Goal: Task Accomplishment & Management: Use online tool/utility

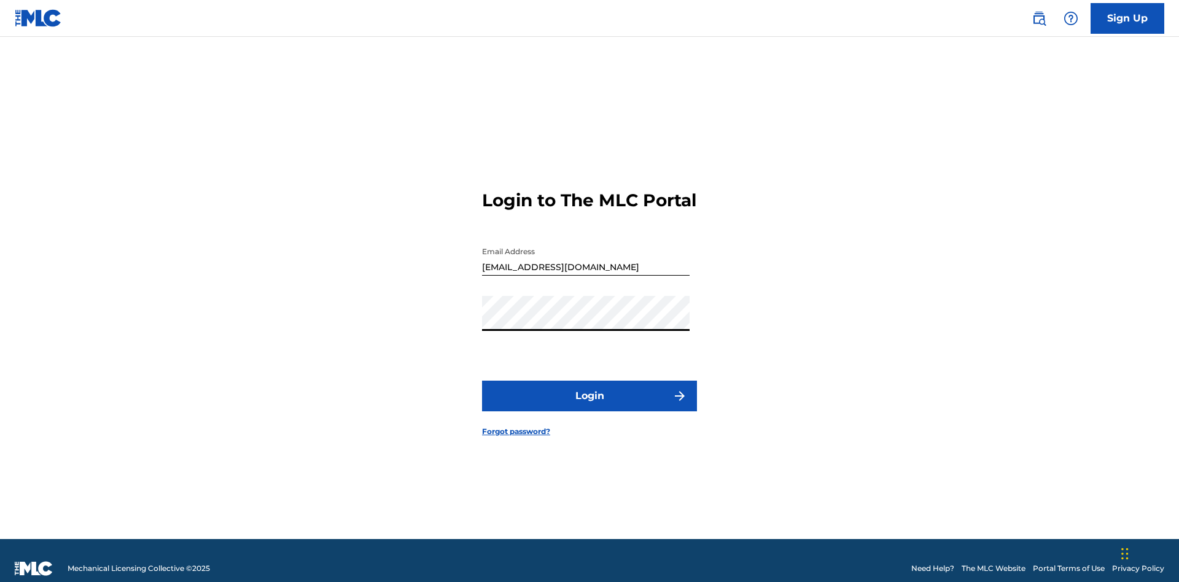
scroll to position [16, 0]
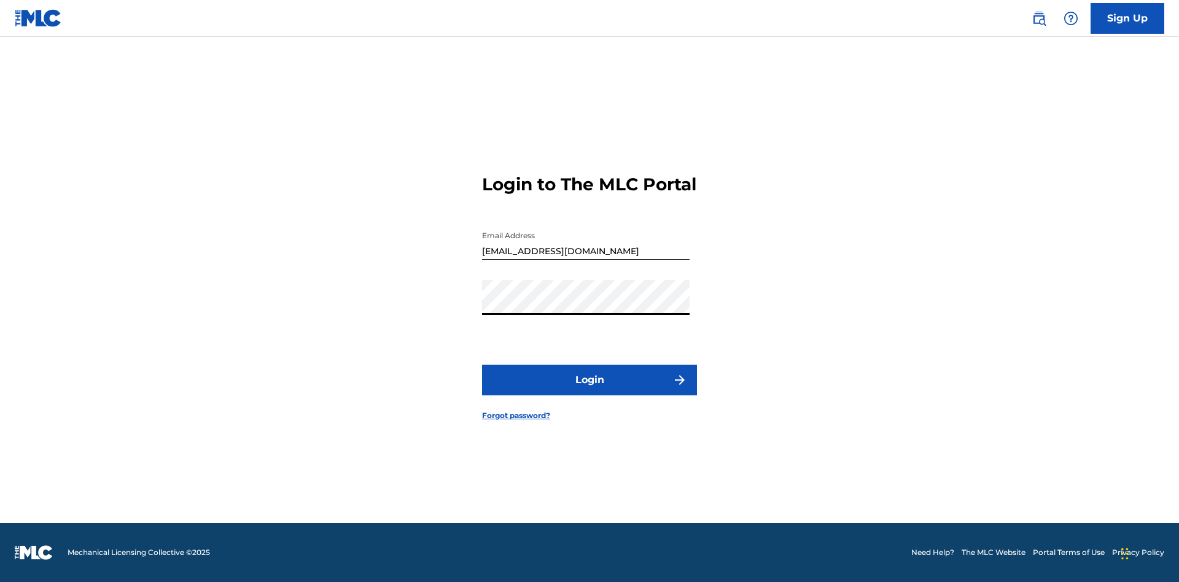
click at [590, 391] on button "Login" at bounding box center [589, 380] width 215 height 31
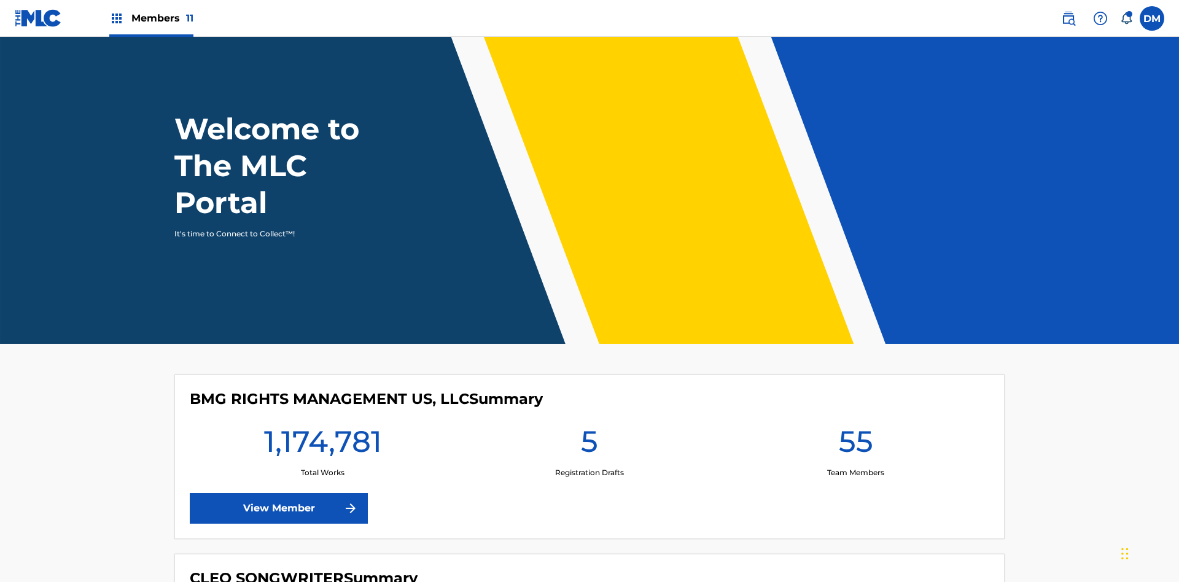
click at [151, 18] on span "Members 11" at bounding box center [162, 18] width 62 height 14
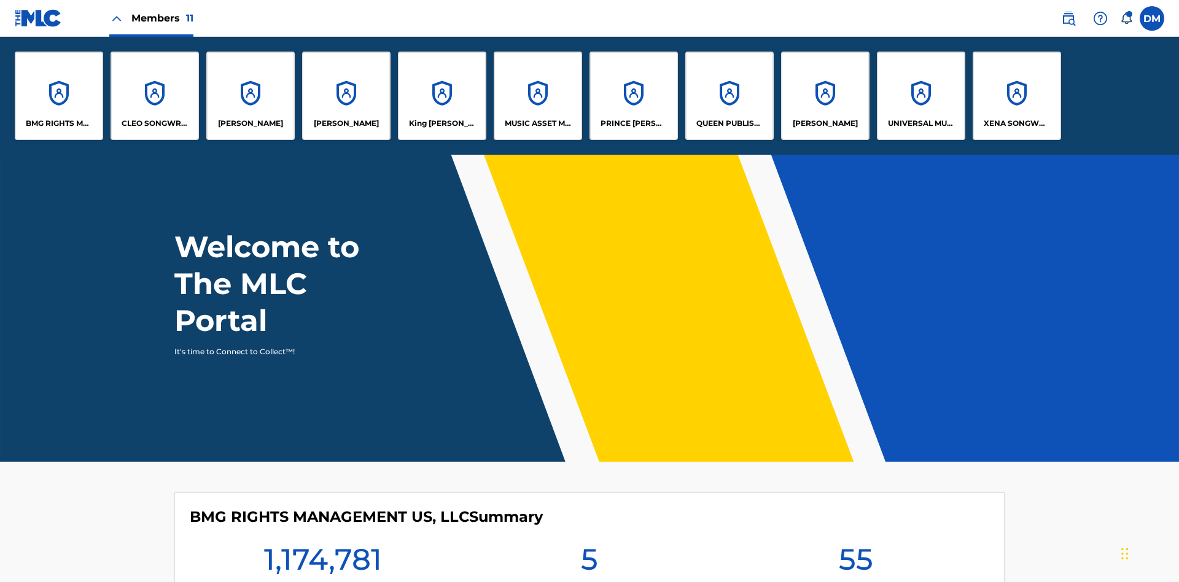
click at [442, 123] on p "King [PERSON_NAME]" at bounding box center [442, 123] width 67 height 11
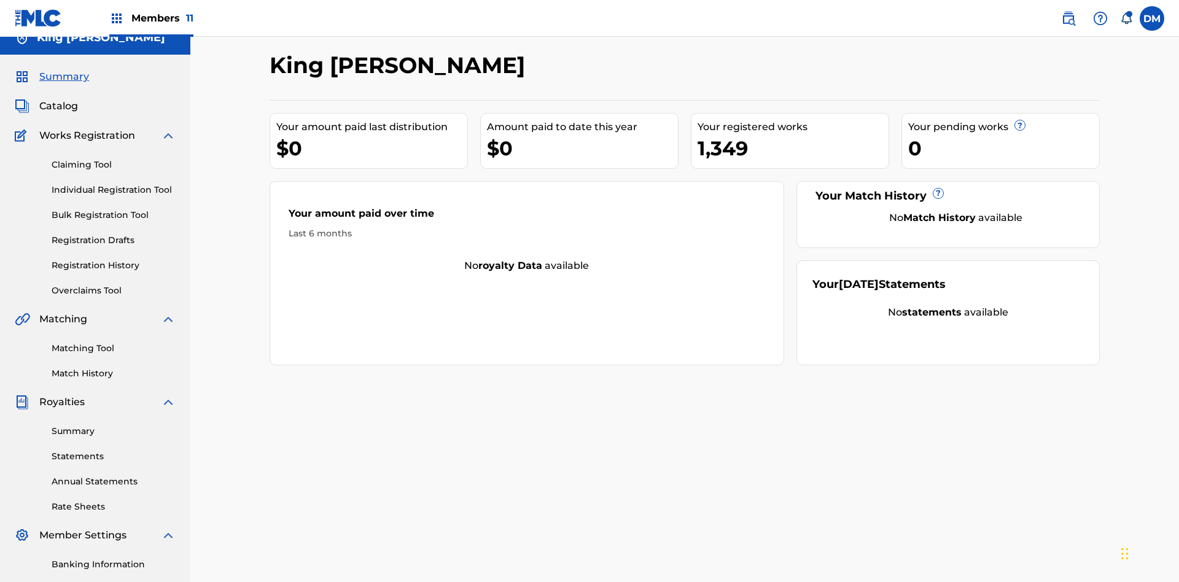
click at [114, 284] on link "Overclaims Tool" at bounding box center [114, 290] width 124 height 13
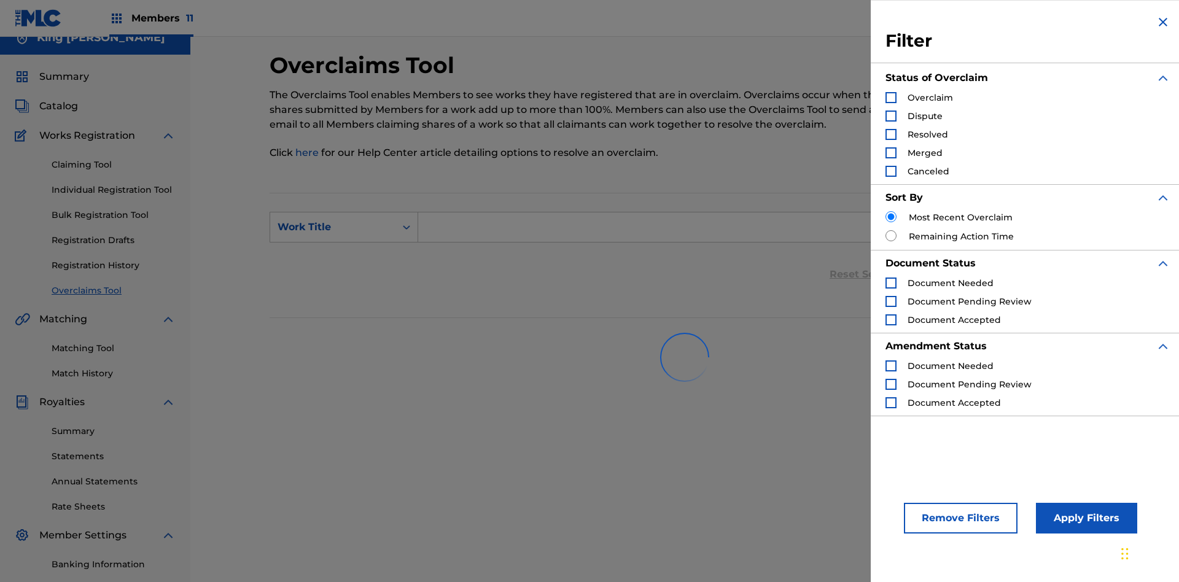
click at [891, 98] on div "Search Form" at bounding box center [891, 97] width 11 height 11
click at [1085, 518] on button "Apply Filters" at bounding box center [1086, 518] width 101 height 31
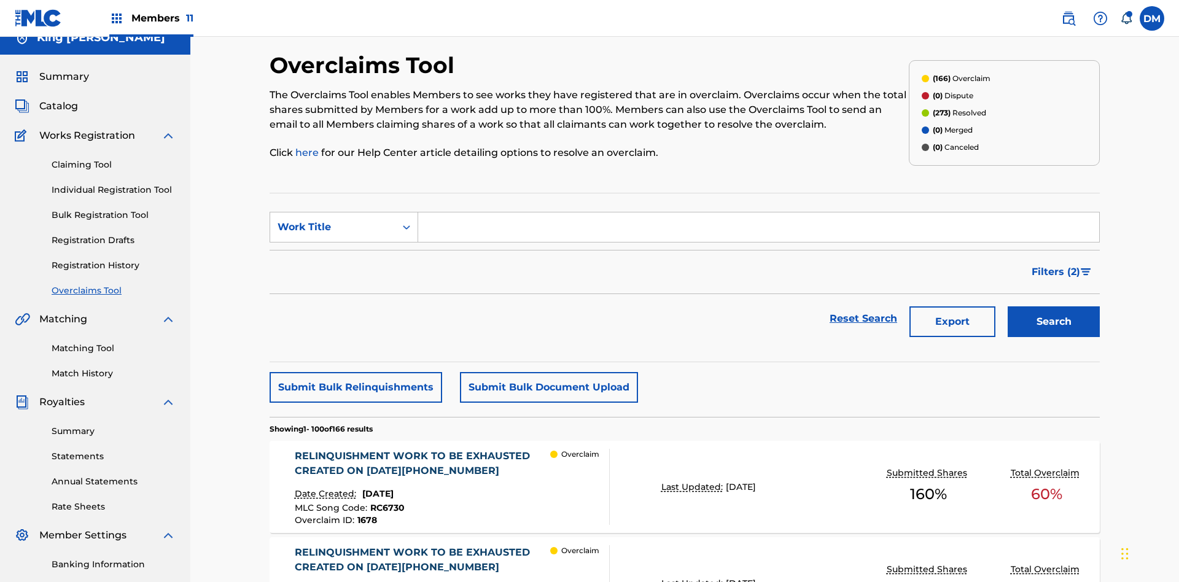
click at [547, 372] on button "Submit Bulk Document Upload" at bounding box center [549, 387] width 178 height 31
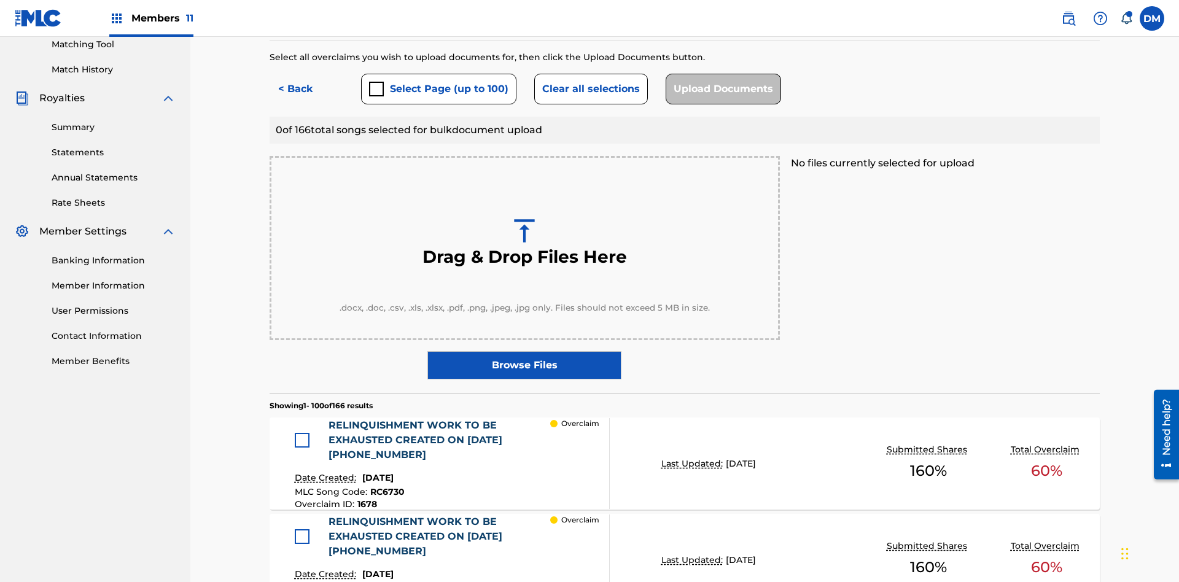
click at [305, 433] on div at bounding box center [302, 440] width 15 height 15
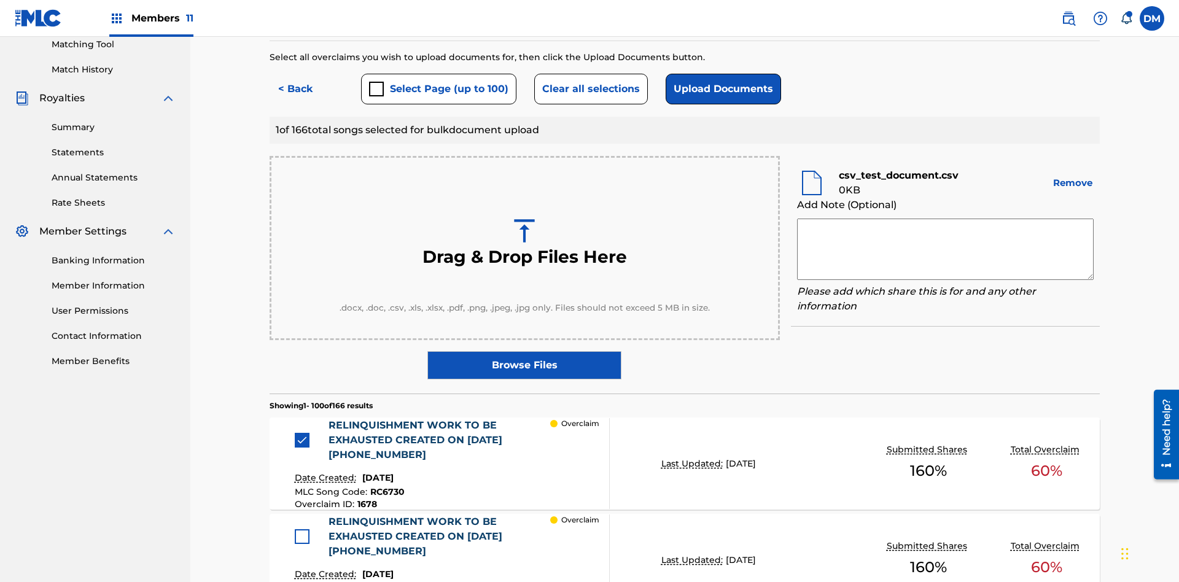
click at [720, 89] on button "Upload Documents" at bounding box center [723, 89] width 115 height 31
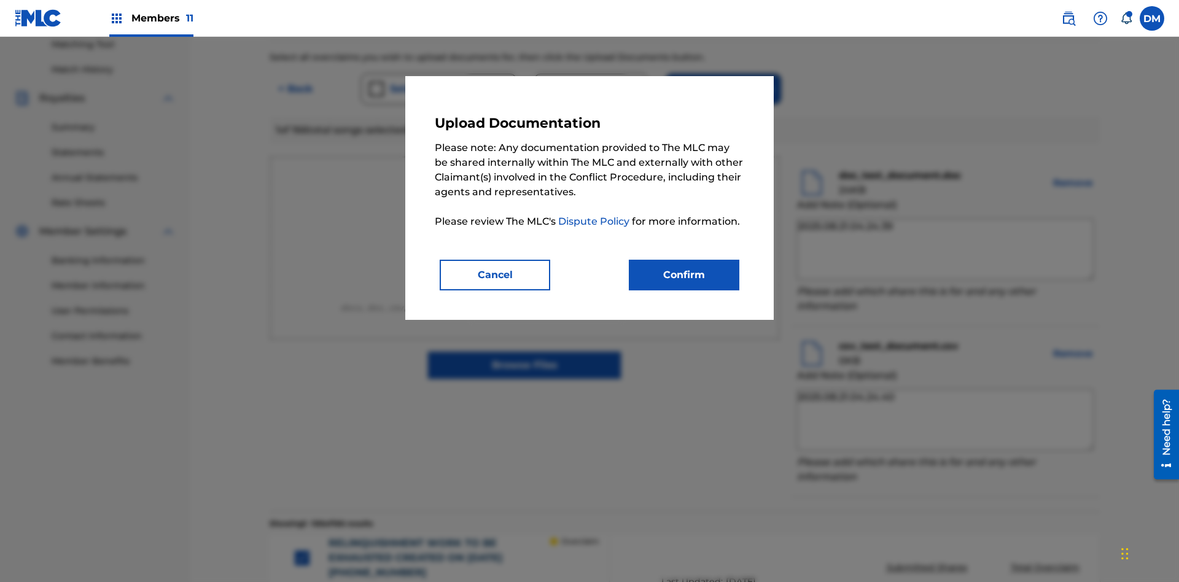
click at [684, 275] on button "Confirm" at bounding box center [684, 275] width 111 height 31
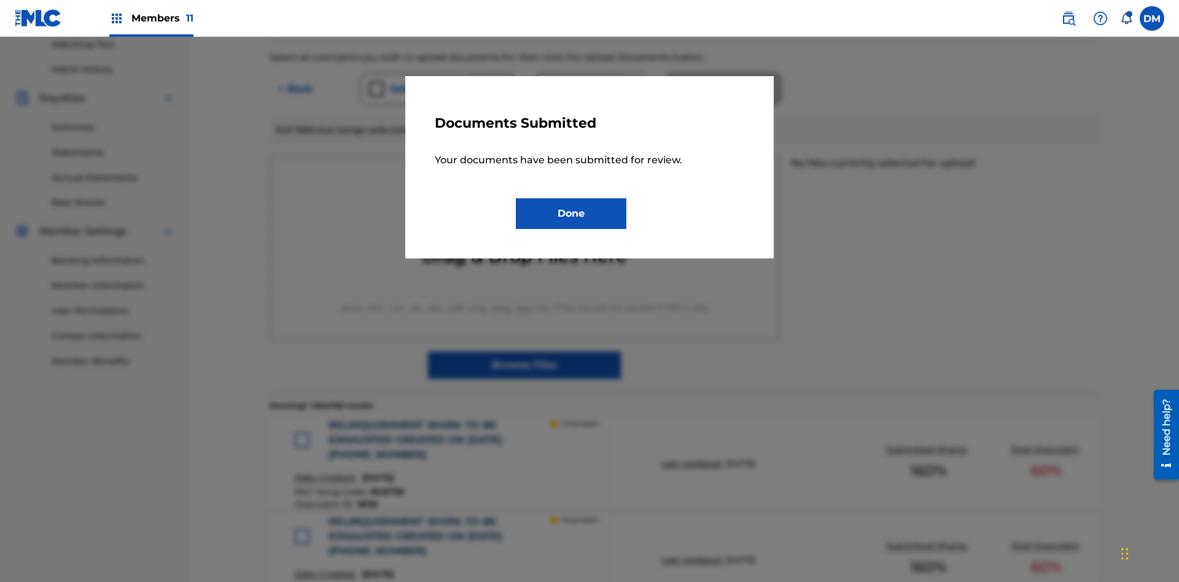
scroll to position [506, 0]
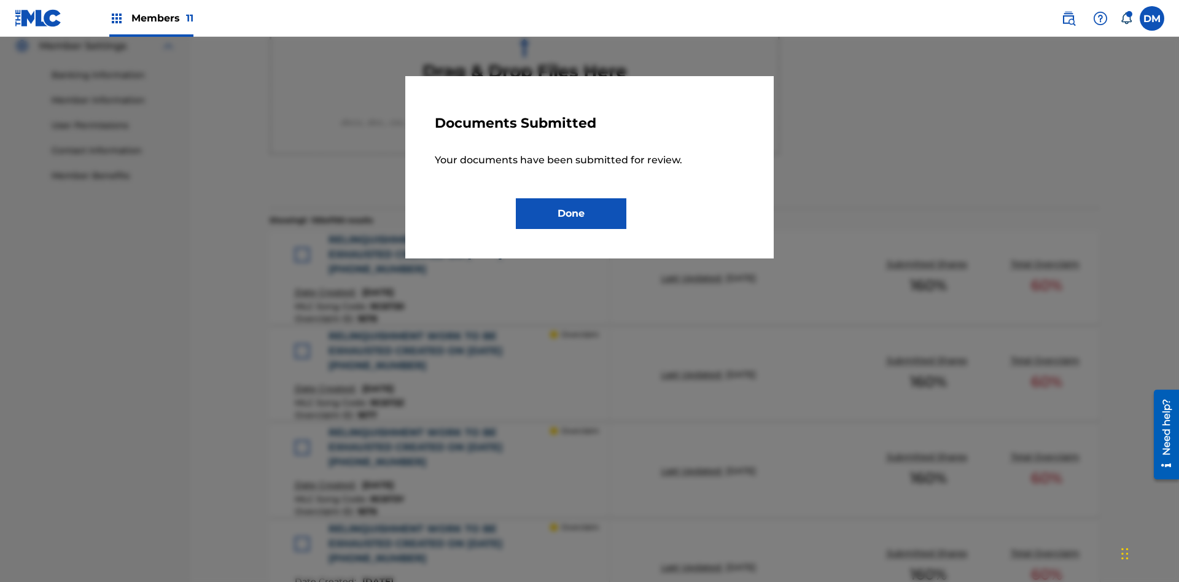
click at [571, 213] on button "Done" at bounding box center [571, 213] width 111 height 31
